Goal: Information Seeking & Learning: Find specific fact

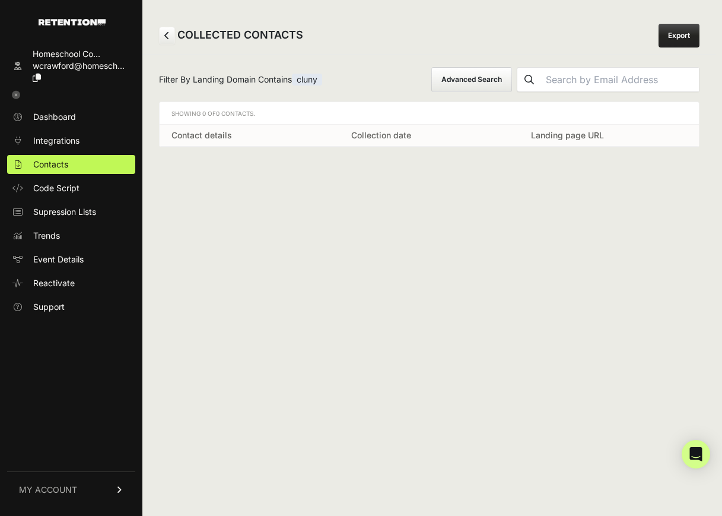
click at [486, 77] on button "Advanced Search" at bounding box center [471, 79] width 81 height 25
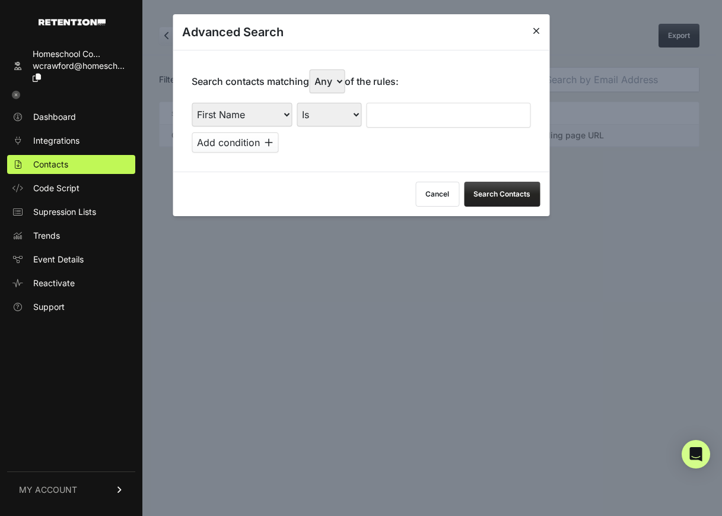
click at [539, 27] on icon at bounding box center [536, 30] width 7 height 9
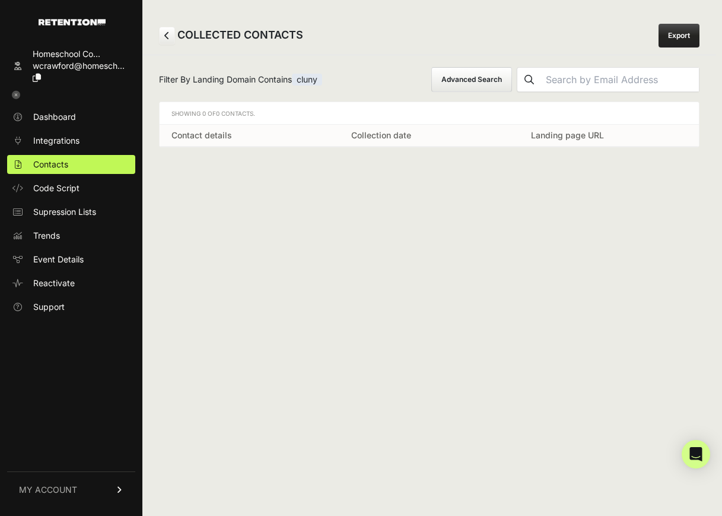
click at [170, 33] on link at bounding box center [167, 36] width 16 height 18
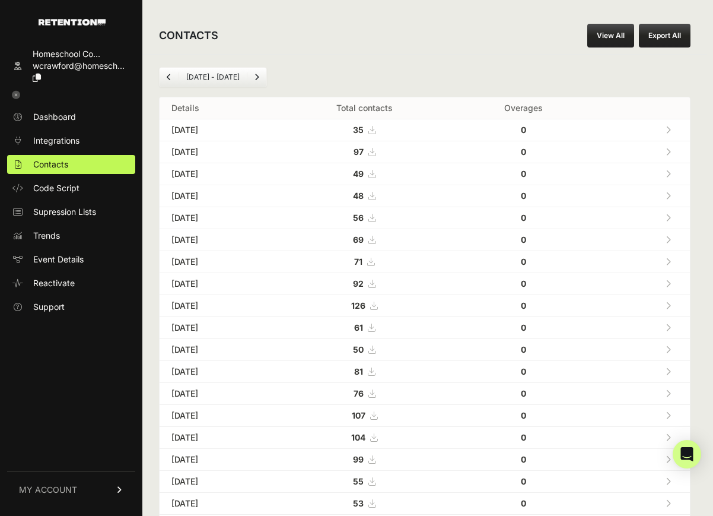
click at [261, 77] on link "Next" at bounding box center [256, 77] width 19 height 19
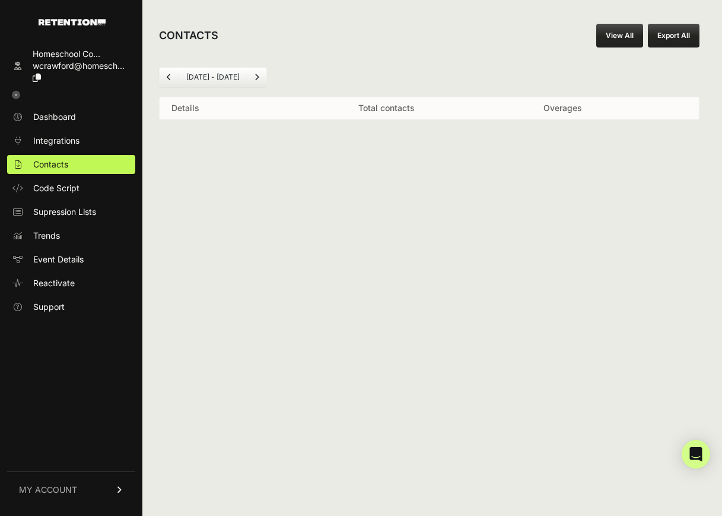
click at [167, 76] on icon "Previous" at bounding box center [169, 77] width 5 height 7
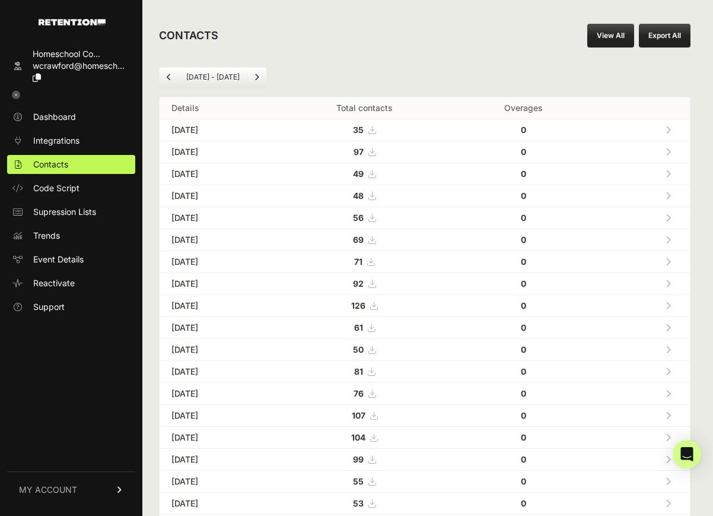
click at [233, 75] on li "[DATE] - [DATE]" at bounding box center [213, 76] width 68 height 9
click at [606, 32] on link "View All" at bounding box center [610, 36] width 47 height 24
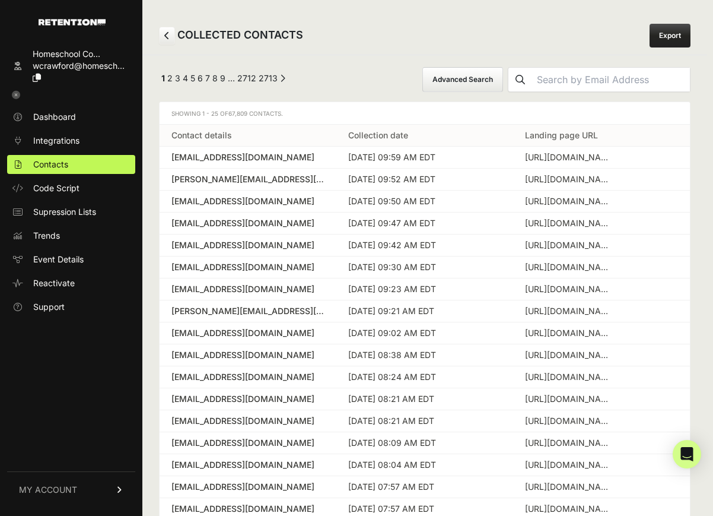
click at [503, 90] on button "Advanced Search" at bounding box center [463, 79] width 81 height 25
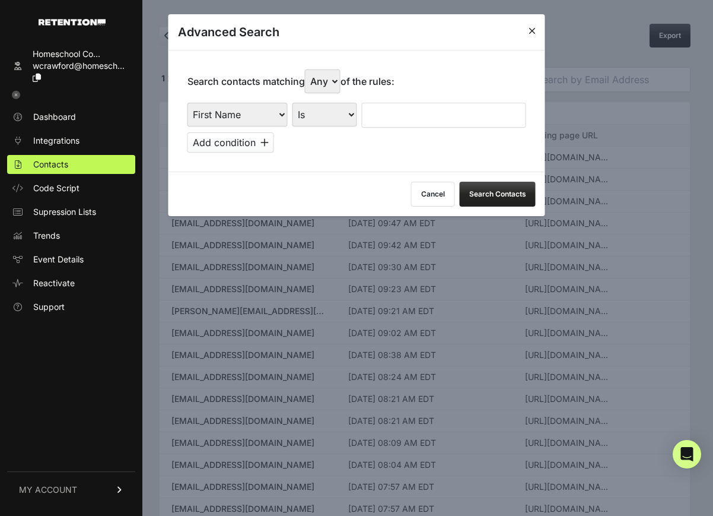
click at [245, 109] on select "First Name Last Name State City Email Email Domain Landing Domain Landing Page …" at bounding box center [238, 115] width 100 height 24
select select "file_date"
click at [188, 103] on select "First Name Last Name State City Email Email Domain Landing Domain Landing Page …" at bounding box center [238, 115] width 100 height 24
click at [344, 113] on select "Is on Is between" at bounding box center [326, 115] width 66 height 24
select select "is_between"
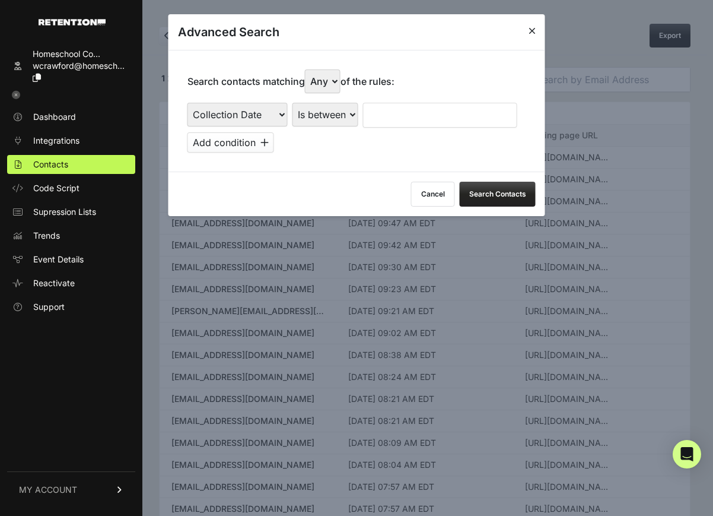
click at [293, 103] on select "Is on Is between" at bounding box center [326, 115] width 66 height 24
click at [387, 115] on input "text" at bounding box center [394, 115] width 63 height 25
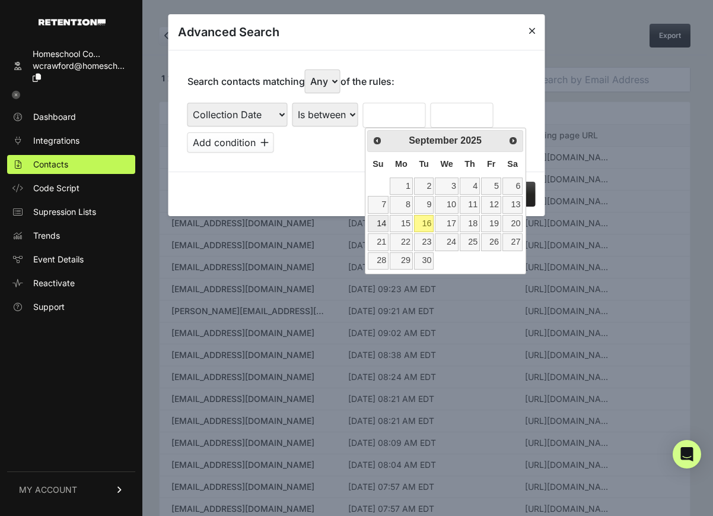
click at [382, 220] on link "14" at bounding box center [378, 223] width 21 height 17
type input "[DATE]"
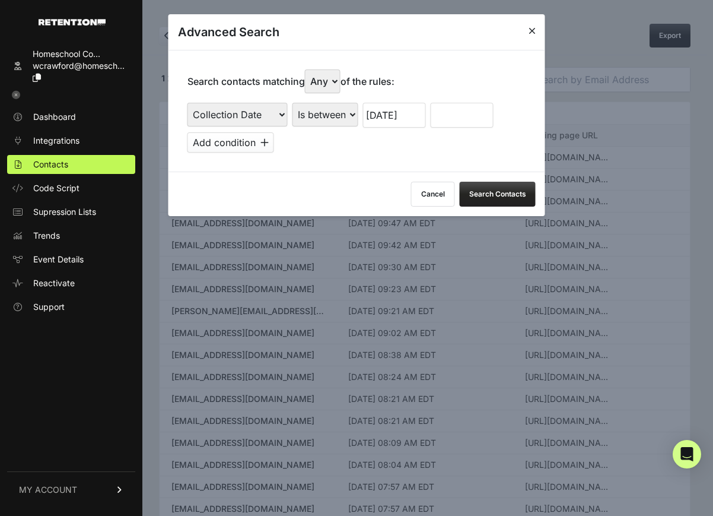
click at [464, 113] on input "text" at bounding box center [462, 115] width 63 height 25
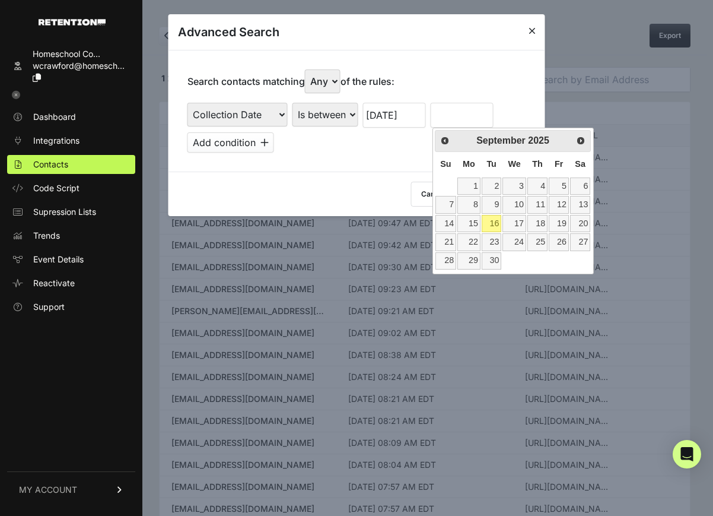
click at [491, 223] on link "16" at bounding box center [492, 223] width 20 height 17
type input "[DATE]"
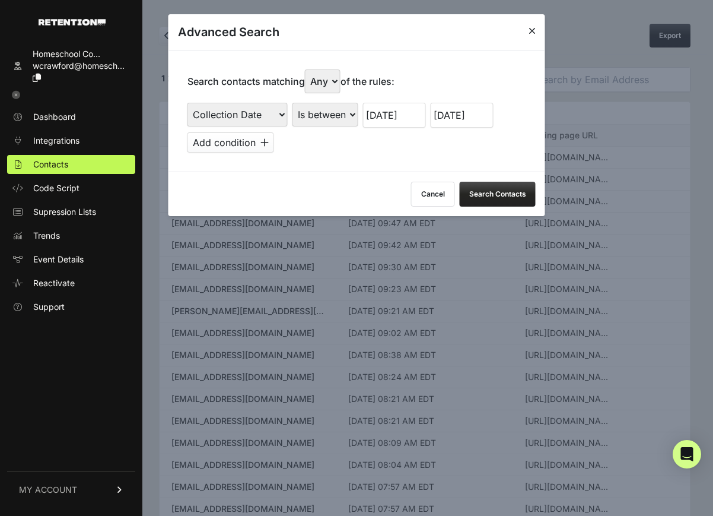
click at [509, 190] on button "Search Contacts" at bounding box center [498, 194] width 76 height 25
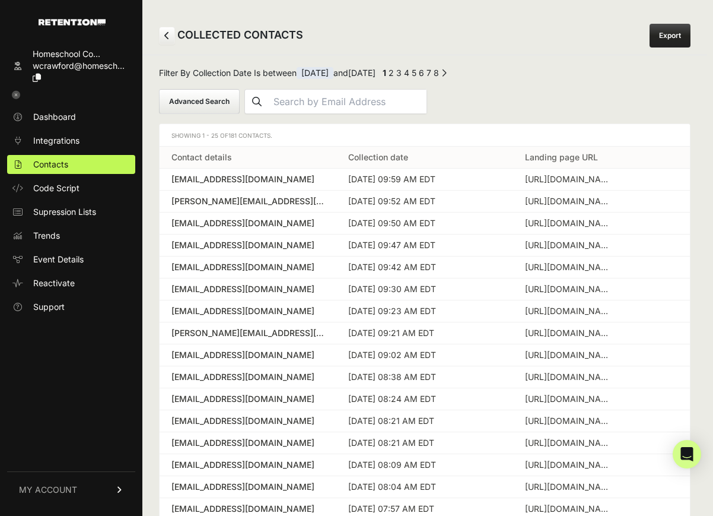
drag, startPoint x: 231, startPoint y: 135, endPoint x: 238, endPoint y: 136, distance: 7.3
click at [238, 136] on span "181 Contacts." at bounding box center [250, 135] width 44 height 7
click at [220, 100] on button "Advanced Search" at bounding box center [199, 101] width 81 height 25
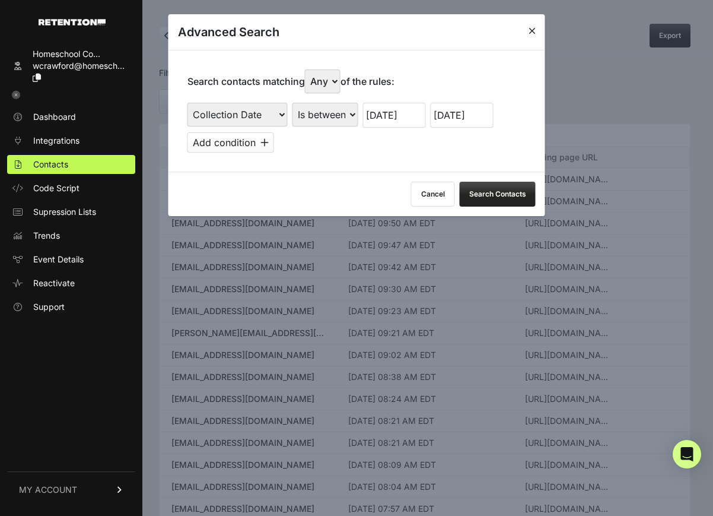
click at [374, 117] on input "[DATE]" at bounding box center [394, 115] width 63 height 25
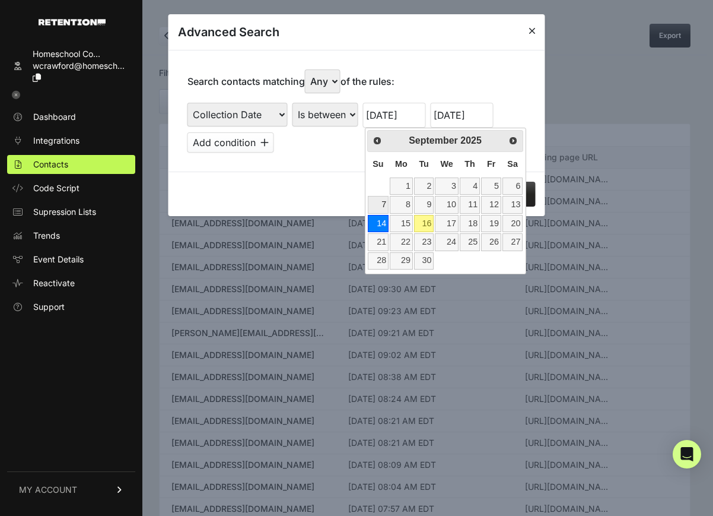
click at [382, 208] on link "7" at bounding box center [378, 204] width 21 height 17
type input "[DATE]"
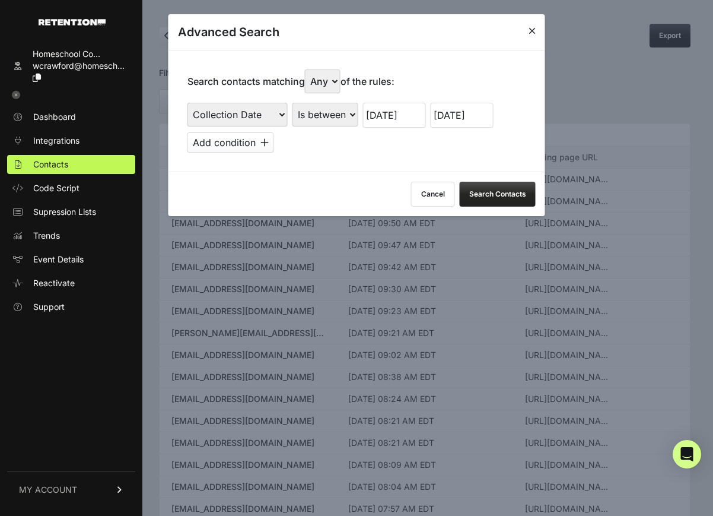
click at [456, 117] on input "[DATE]" at bounding box center [462, 115] width 63 height 25
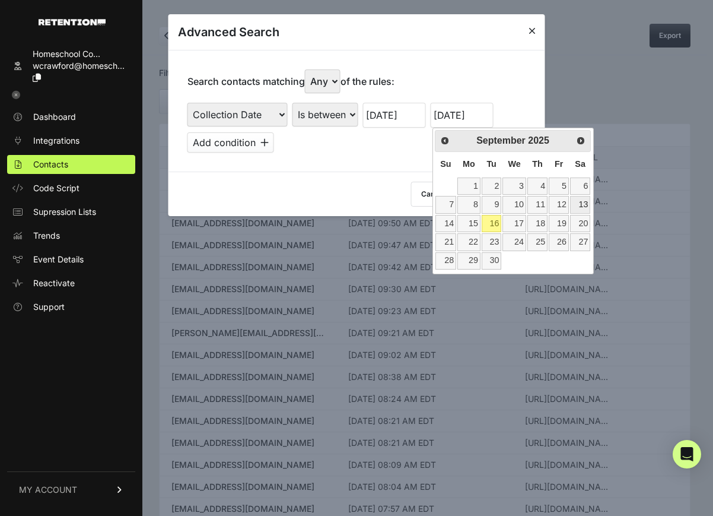
click at [583, 207] on link "13" at bounding box center [580, 204] width 20 height 17
type input "[DATE]"
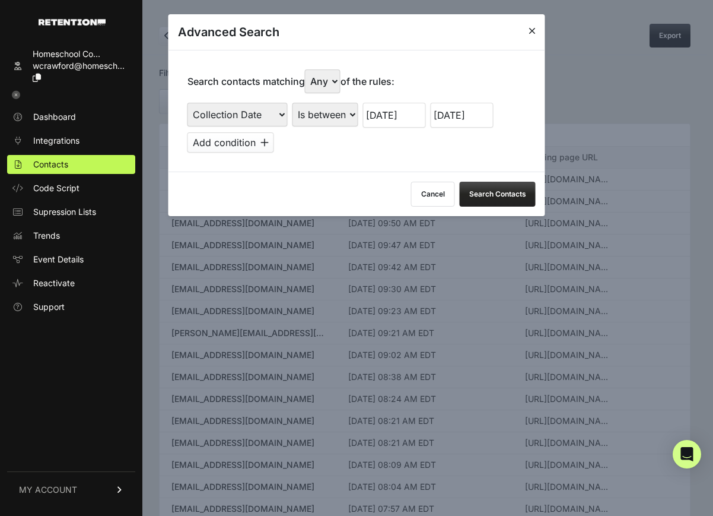
click at [518, 193] on button "Search Contacts" at bounding box center [498, 194] width 76 height 25
